Goal: Communication & Community: Answer question/provide support

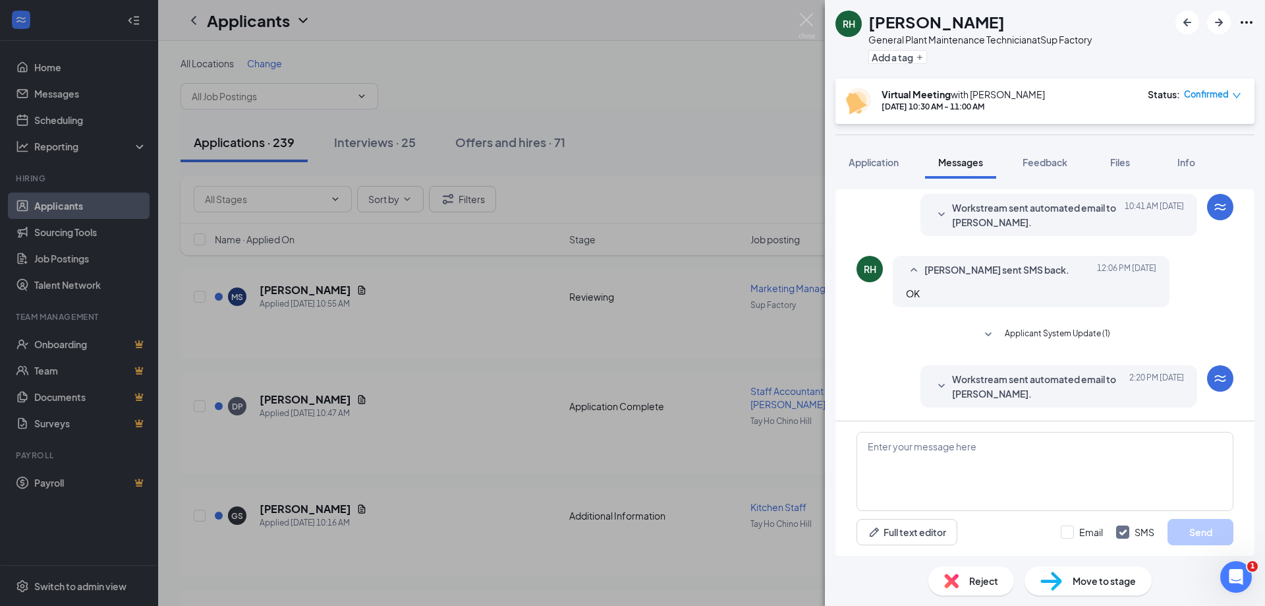
scroll to position [430, 0]
click at [1005, 450] on textarea at bounding box center [1045, 471] width 377 height 79
paste textarea "[PERSON_NAME] (Virtual Meeting - General Plant Maintenance Technician at [GEOGR…"
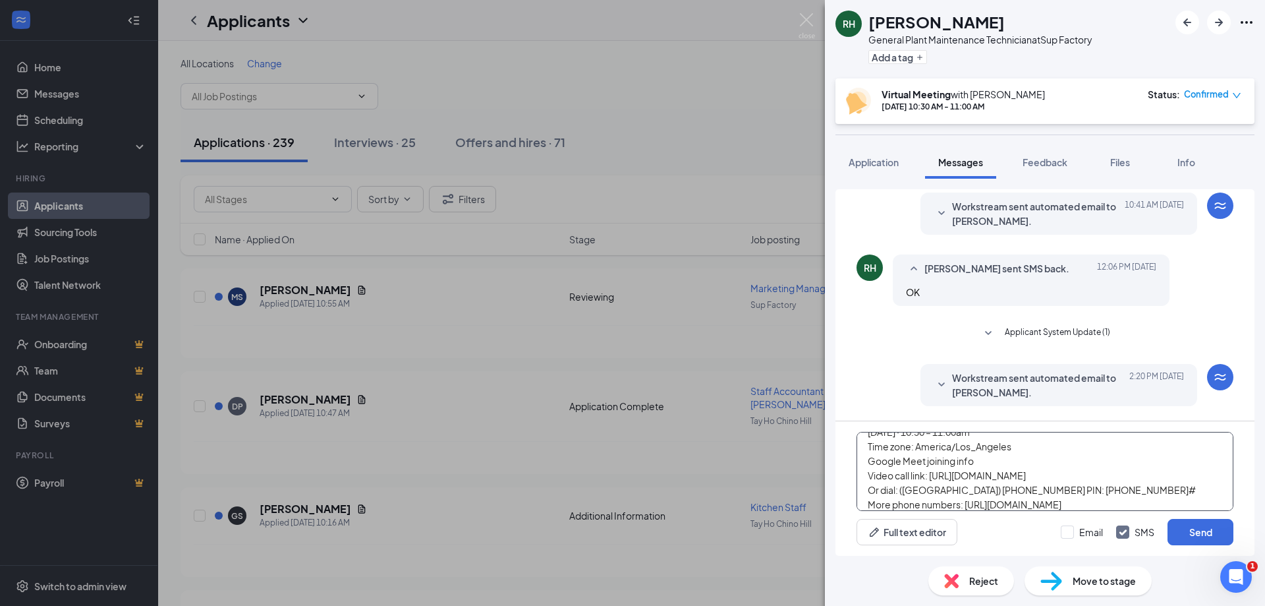
scroll to position [0, 0]
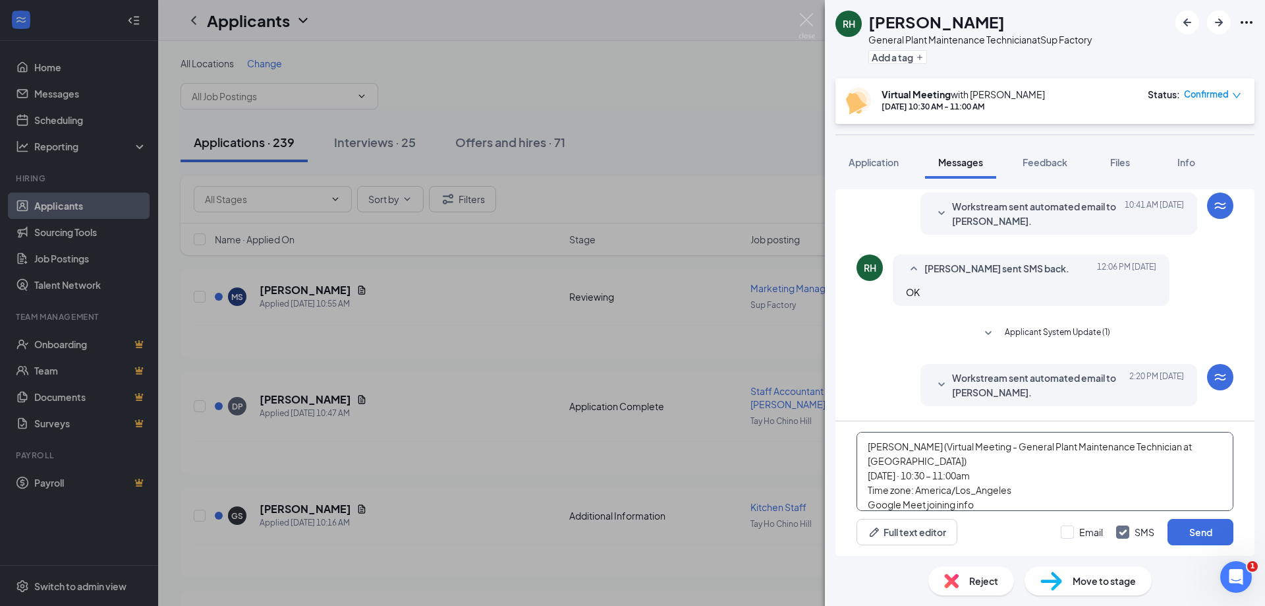
drag, startPoint x: 1045, startPoint y: 477, endPoint x: 956, endPoint y: 472, distance: 88.4
click at [956, 472] on textarea "[PERSON_NAME] (Virtual Meeting - General Plant Maintenance Technician at [GEOGR…" at bounding box center [1045, 471] width 377 height 79
drag, startPoint x: 1027, startPoint y: 439, endPoint x: 861, endPoint y: 436, distance: 165.5
click at [858, 438] on textarea "[PERSON_NAME] (Virtual Meeting - General Plant Maintenance Technician at [GEOGR…" at bounding box center [1045, 471] width 377 height 79
click at [1054, 467] on textarea "[PERSON_NAME] (Virtual Meeting - General Plant Maintenance Technician at [GEOGR…" at bounding box center [1045, 471] width 377 height 79
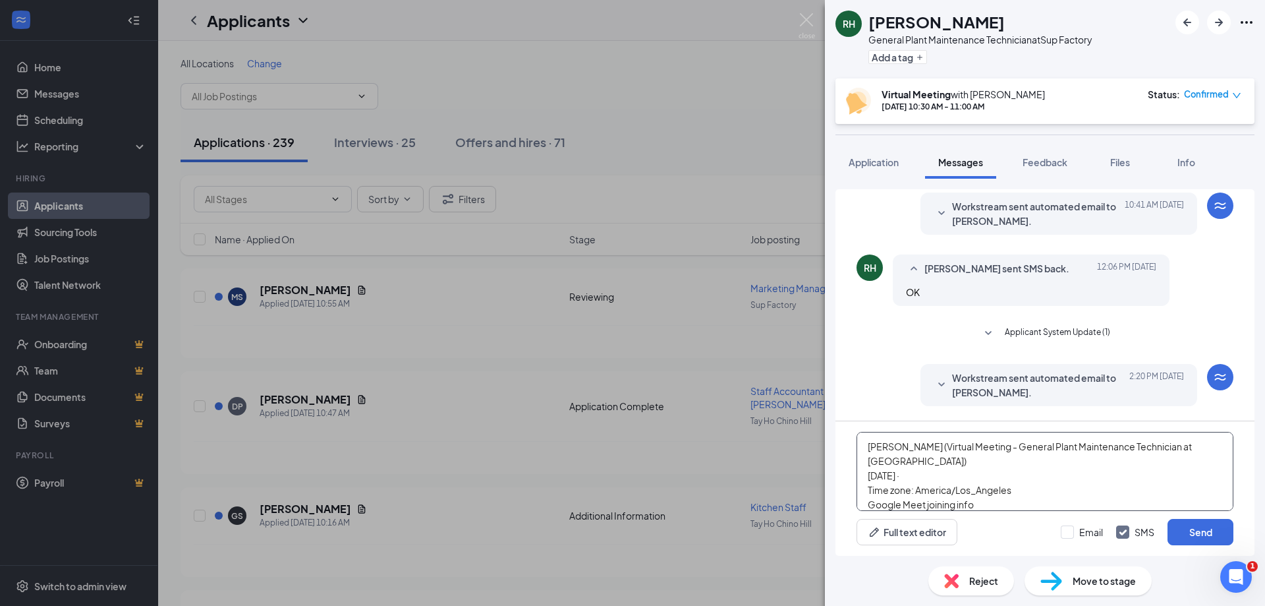
drag, startPoint x: 1025, startPoint y: 492, endPoint x: 859, endPoint y: 485, distance: 165.6
click at [859, 486] on textarea "[PERSON_NAME] (Virtual Meeting - General Plant Maintenance Technician at [GEOGR…" at bounding box center [1045, 471] width 377 height 79
type textarea "[PERSON_NAME] (Virtual Meeting - General Plant Maintenance Technician at [GEOGR…"
click at [1206, 531] on button "Send" at bounding box center [1201, 532] width 66 height 26
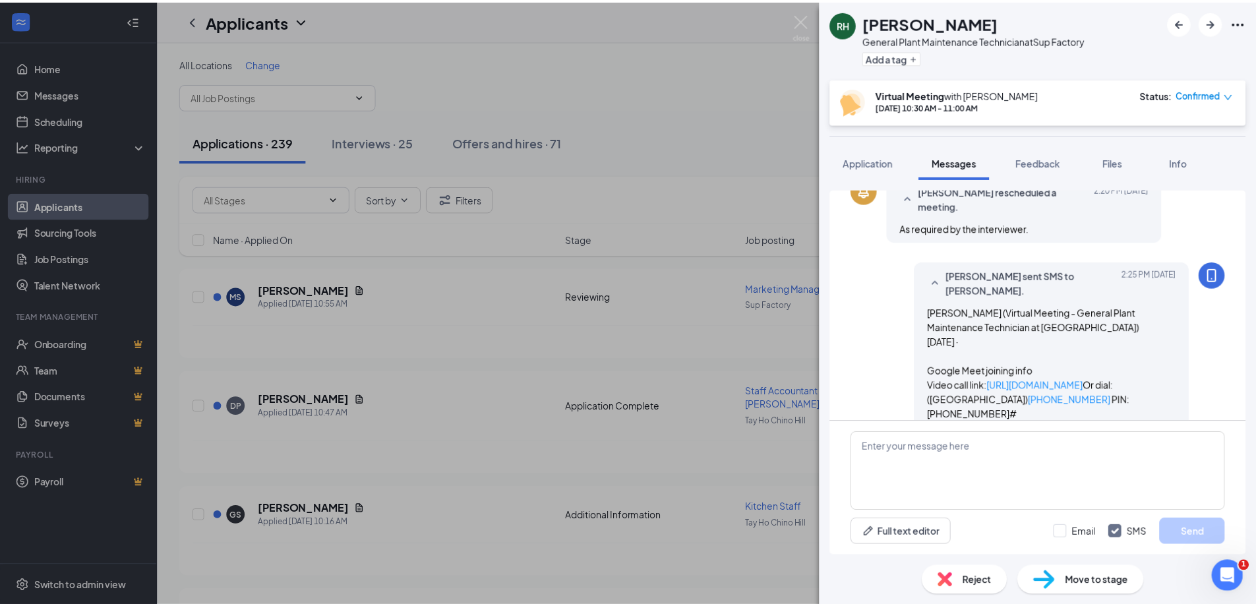
scroll to position [763, 0]
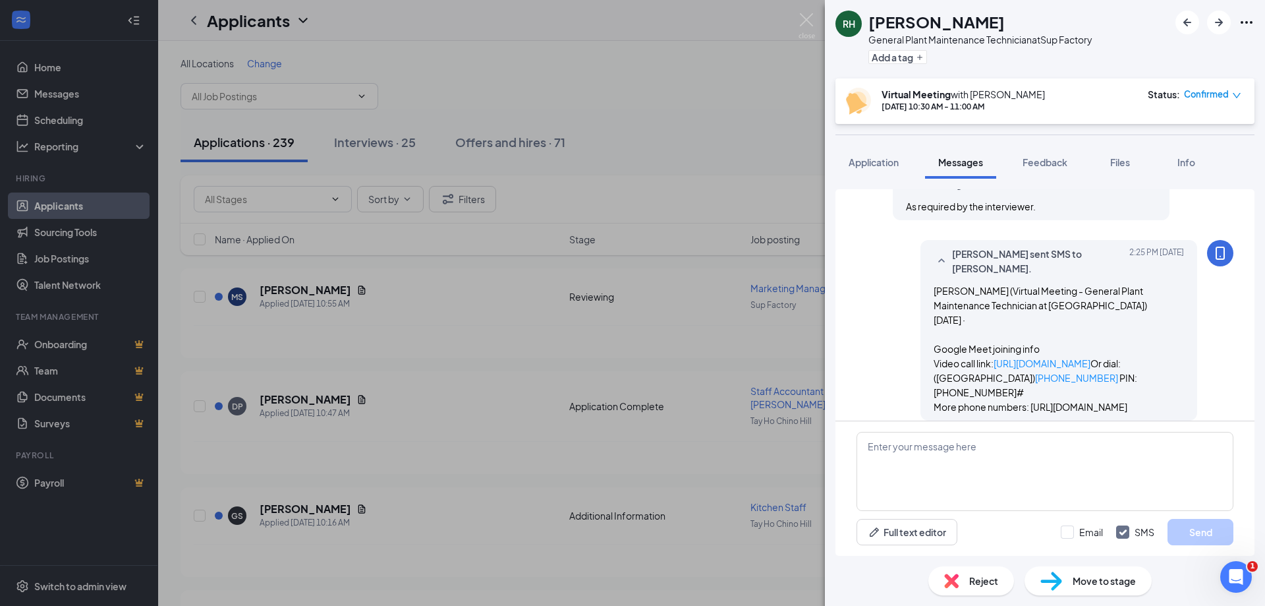
click at [495, 61] on div "RH [PERSON_NAME] General Plant Maintenance Technician at [GEOGRAPHIC_DATA] Add …" at bounding box center [632, 303] width 1265 height 606
